Goal: Obtain resource: Download file/media

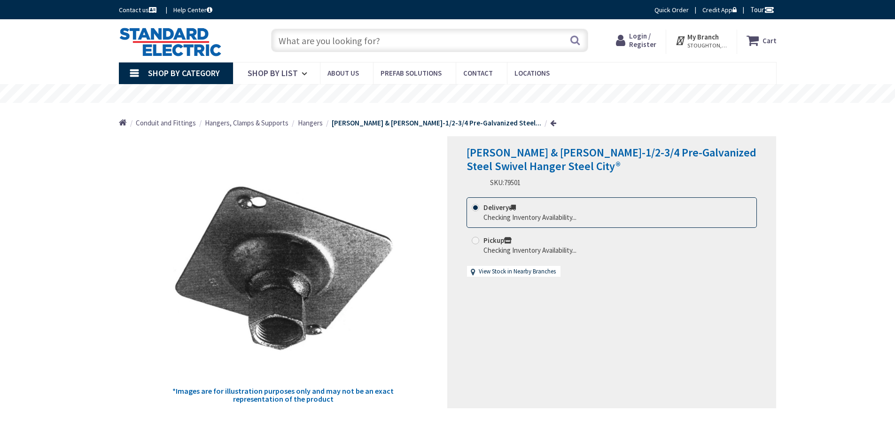
type input "Floral Pkwy, [GEOGRAPHIC_DATA], [GEOGRAPHIC_DATA]"
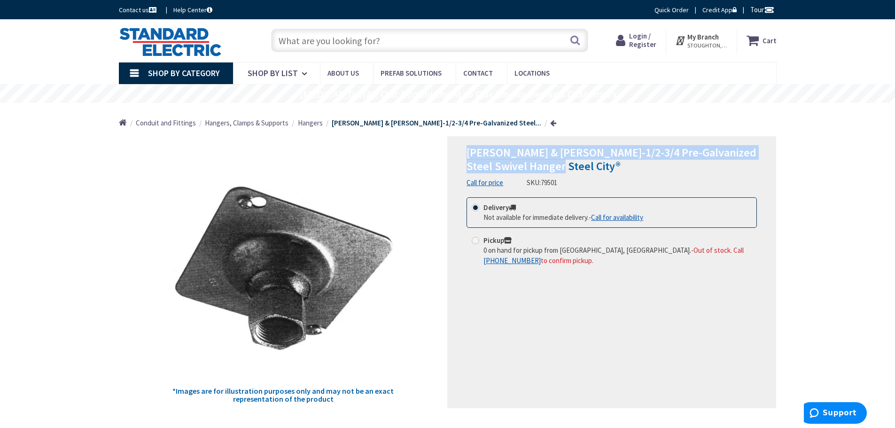
drag, startPoint x: 466, startPoint y: 148, endPoint x: 581, endPoint y: 168, distance: 116.4
click at [581, 168] on div "[PERSON_NAME] & [PERSON_NAME]-1/2-3/4 Pre-Galvanized Steel Swivel Hanger Steel …" at bounding box center [611, 272] width 329 height 272
copy span "[PERSON_NAME] & [PERSON_NAME]-1/2-3/4 Pre-Galvanized Steel Swivel Hanger Steel …"
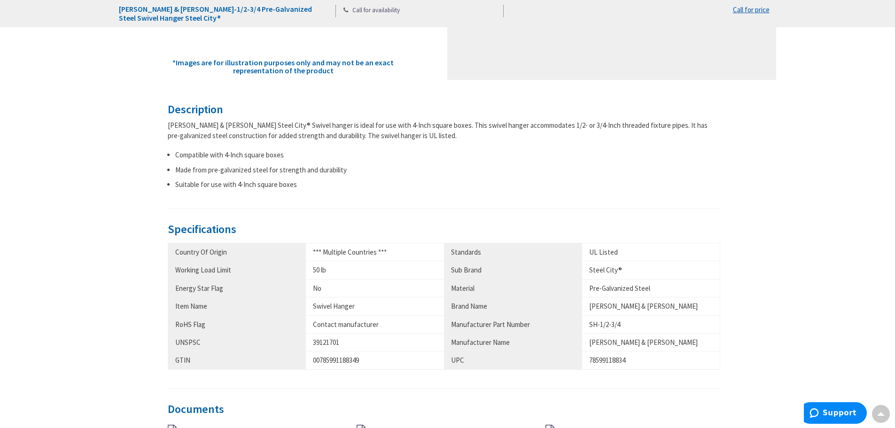
scroll to position [329, 0]
drag, startPoint x: 623, startPoint y: 323, endPoint x: 589, endPoint y: 324, distance: 33.4
click at [589, 324] on div "SH-1/2-3/4" at bounding box center [651, 324] width 124 height 10
copy div "SH-1/2-3/4"
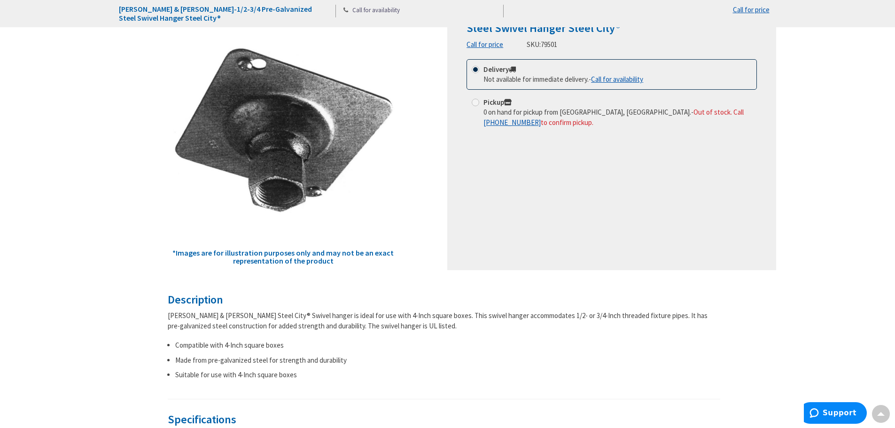
scroll to position [0, 0]
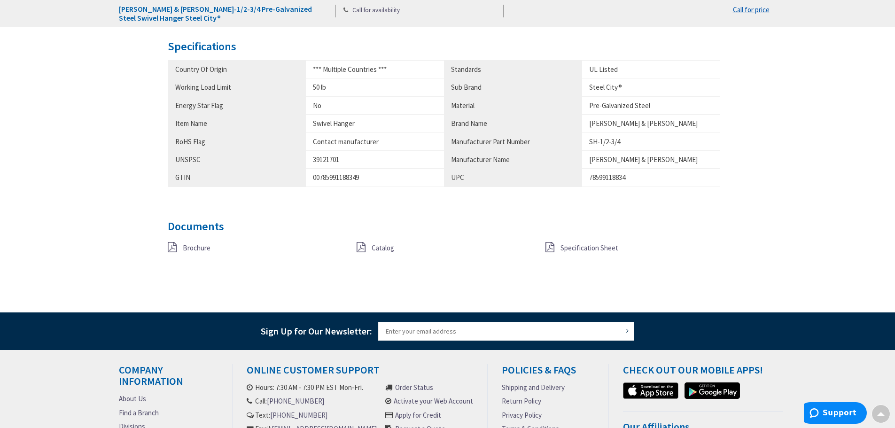
scroll to position [517, 0]
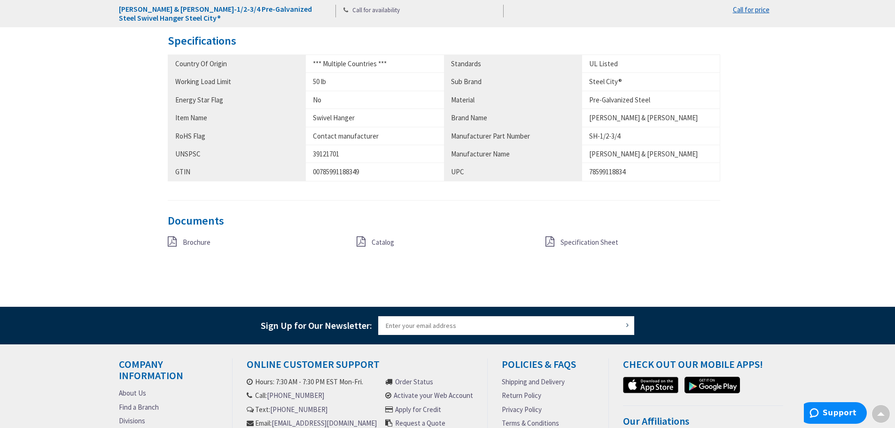
click at [606, 244] on span "Specification Sheet" at bounding box center [589, 242] width 58 height 9
